Goal: Find specific page/section: Find specific page/section

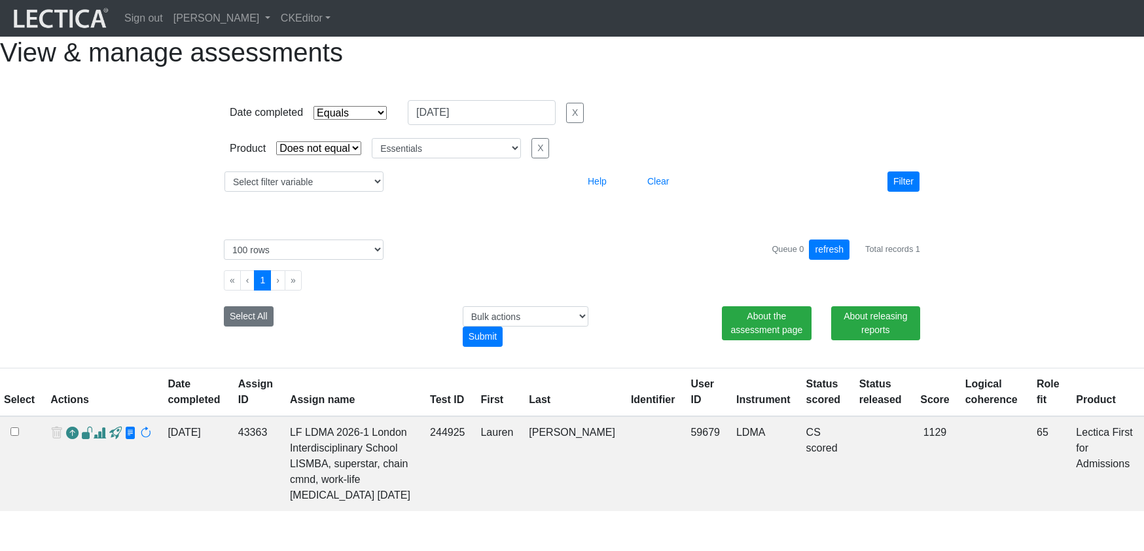
select select "contains"
select select "not_iexact"
select select "Essentials"
select select "100"
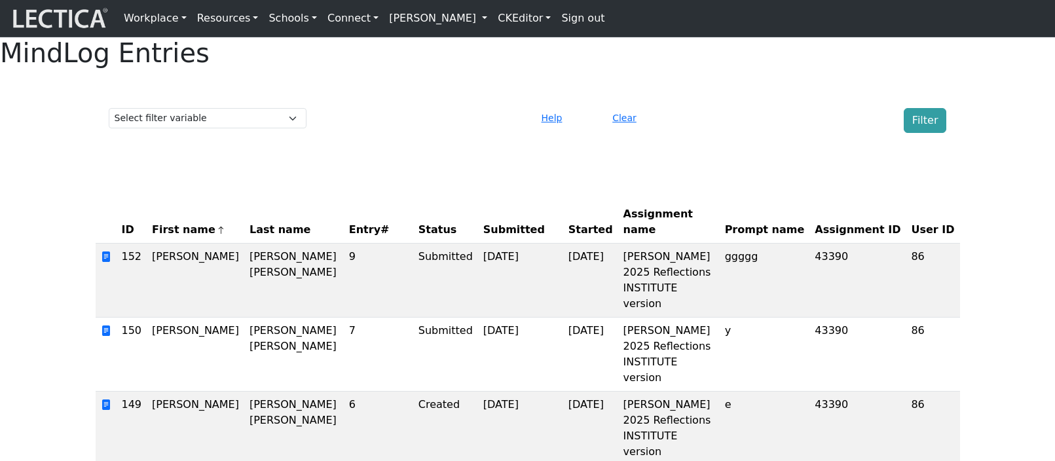
click at [431, 186] on div "MindLog Entries Select filter variable Assignment ID Assignment name Date comme…" at bounding box center [527, 404] width 1055 height 734
click at [287, 128] on select "Select filter variable Assignment ID Assignment name Date commented Date scored…" at bounding box center [208, 118] width 198 height 20
